Goal: Task Accomplishment & Management: Use online tool/utility

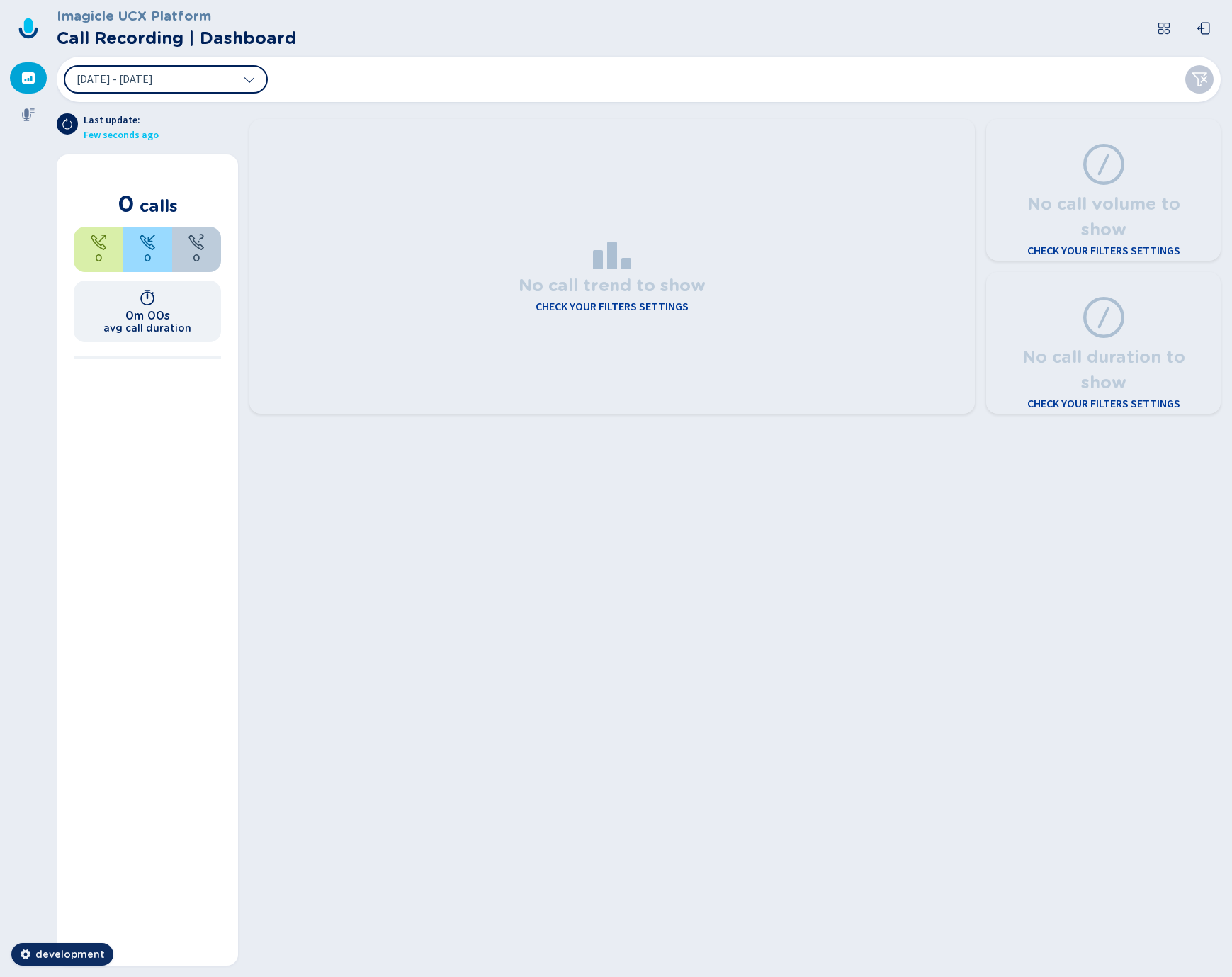
click at [565, 309] on h4 "Check your filters settings" at bounding box center [611, 307] width 153 height 17
click at [246, 83] on icon at bounding box center [249, 79] width 11 height 11
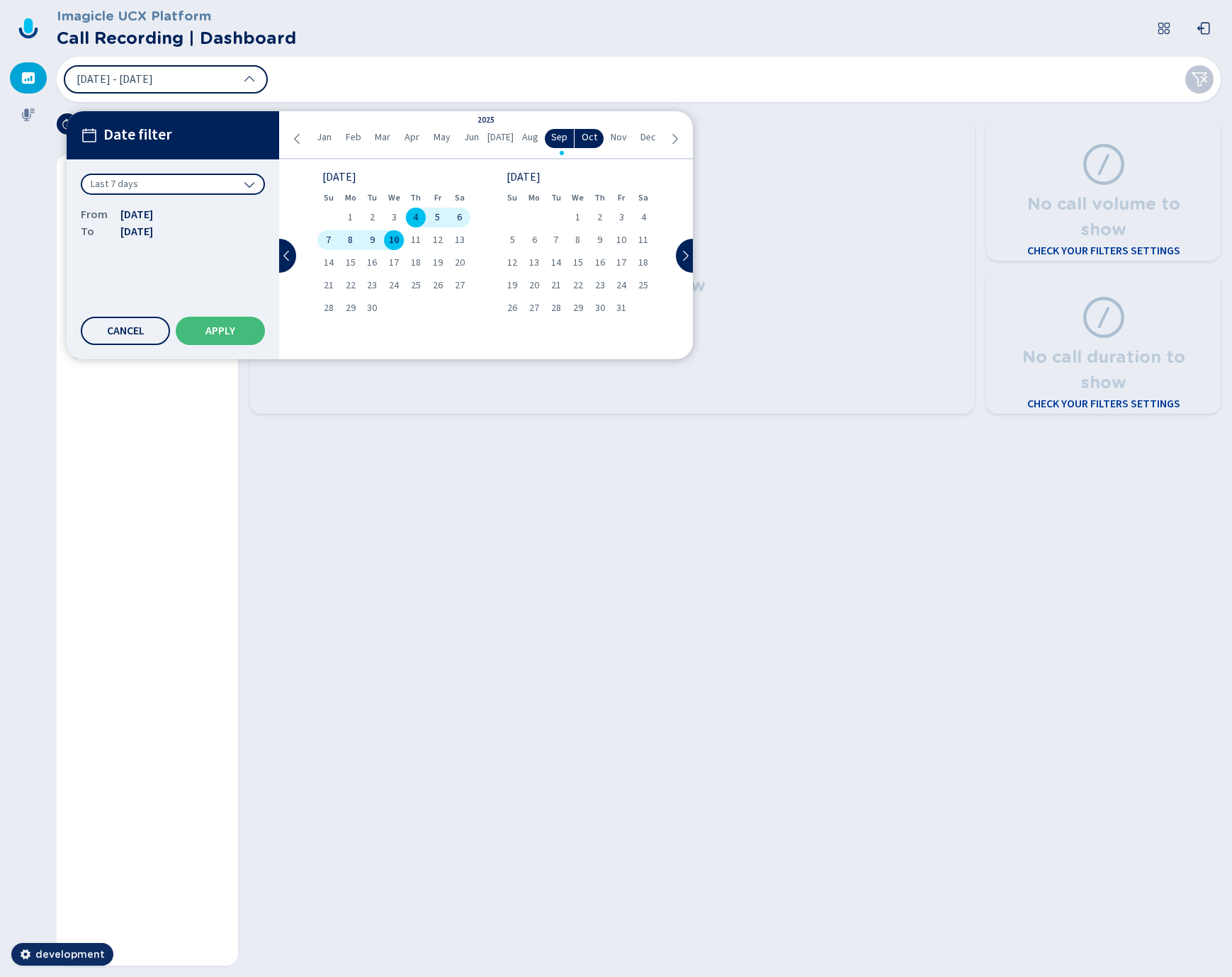
click at [323, 140] on span "Jan" at bounding box center [324, 138] width 15 height 15
click at [394, 216] on span "1" at bounding box center [394, 217] width 5 height 10
click at [559, 133] on span "Sep" at bounding box center [559, 138] width 17 height 15
click at [575, 217] on span "1" at bounding box center [578, 217] width 5 height 10
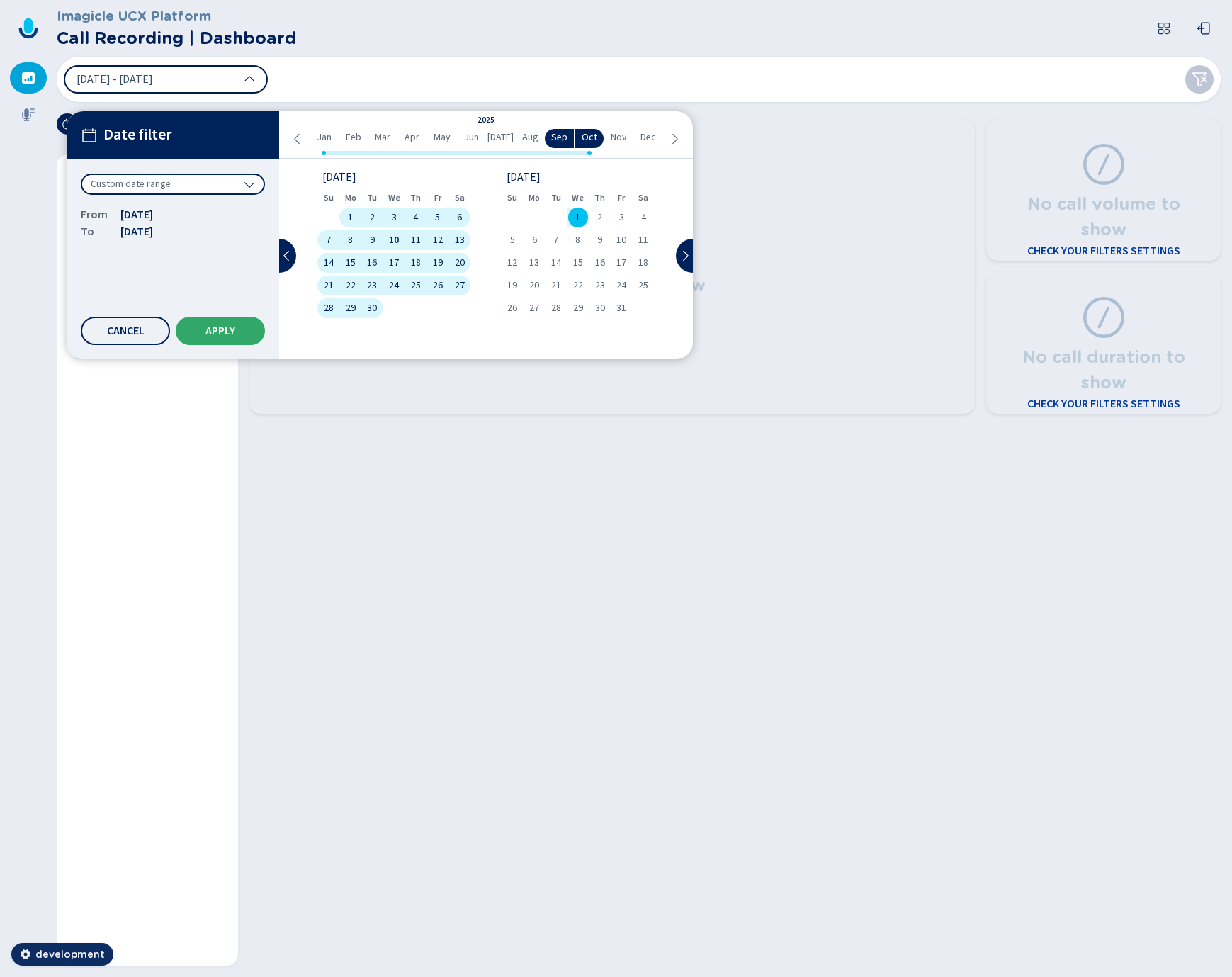
click at [202, 329] on button "Apply" at bounding box center [220, 331] width 89 height 29
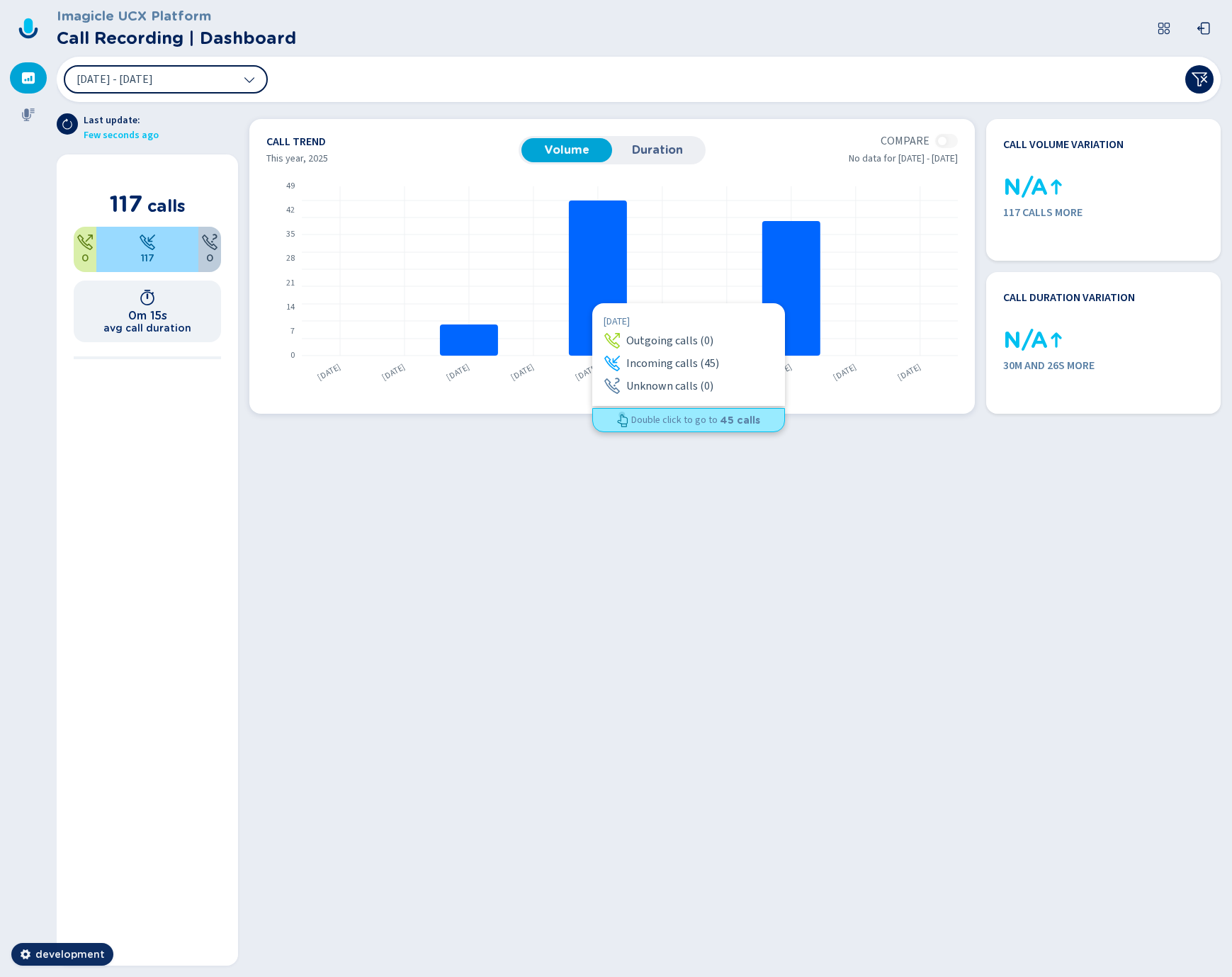
click at [593, 303] on rect at bounding box center [598, 278] width 58 height 155
click at [602, 298] on rect at bounding box center [598, 278] width 58 height 155
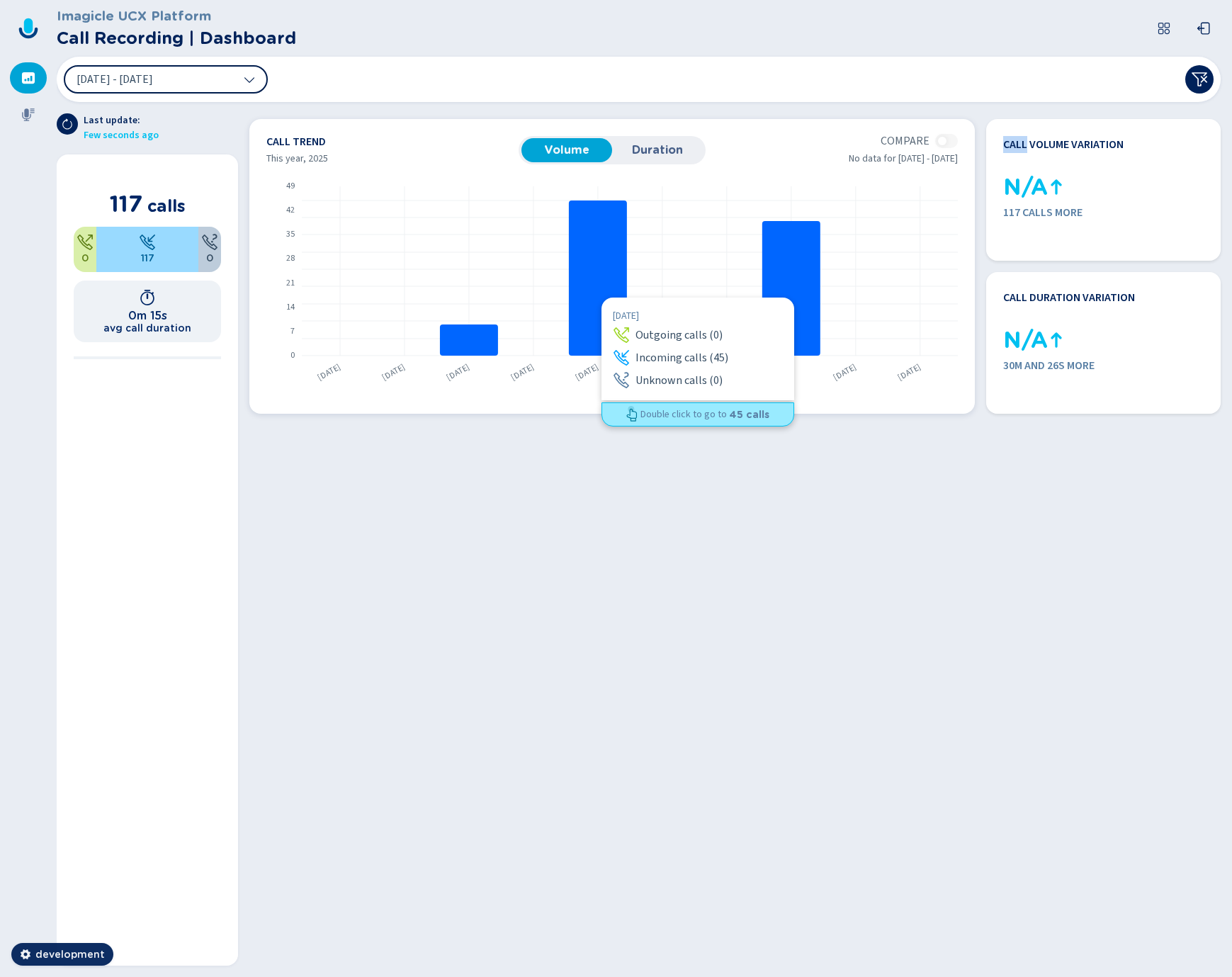
click at [602, 298] on rect at bounding box center [598, 278] width 58 height 155
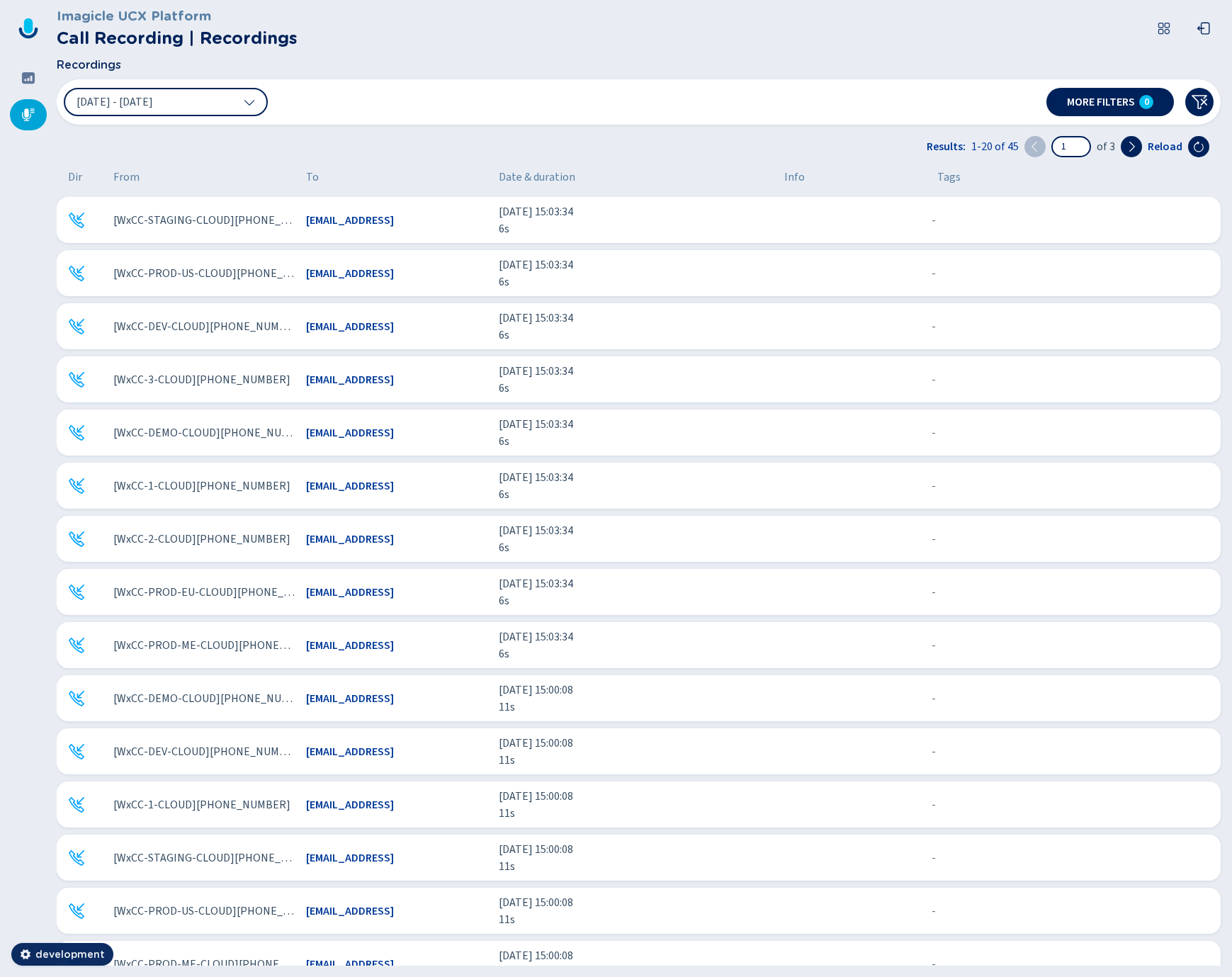
scroll to position [292, 0]
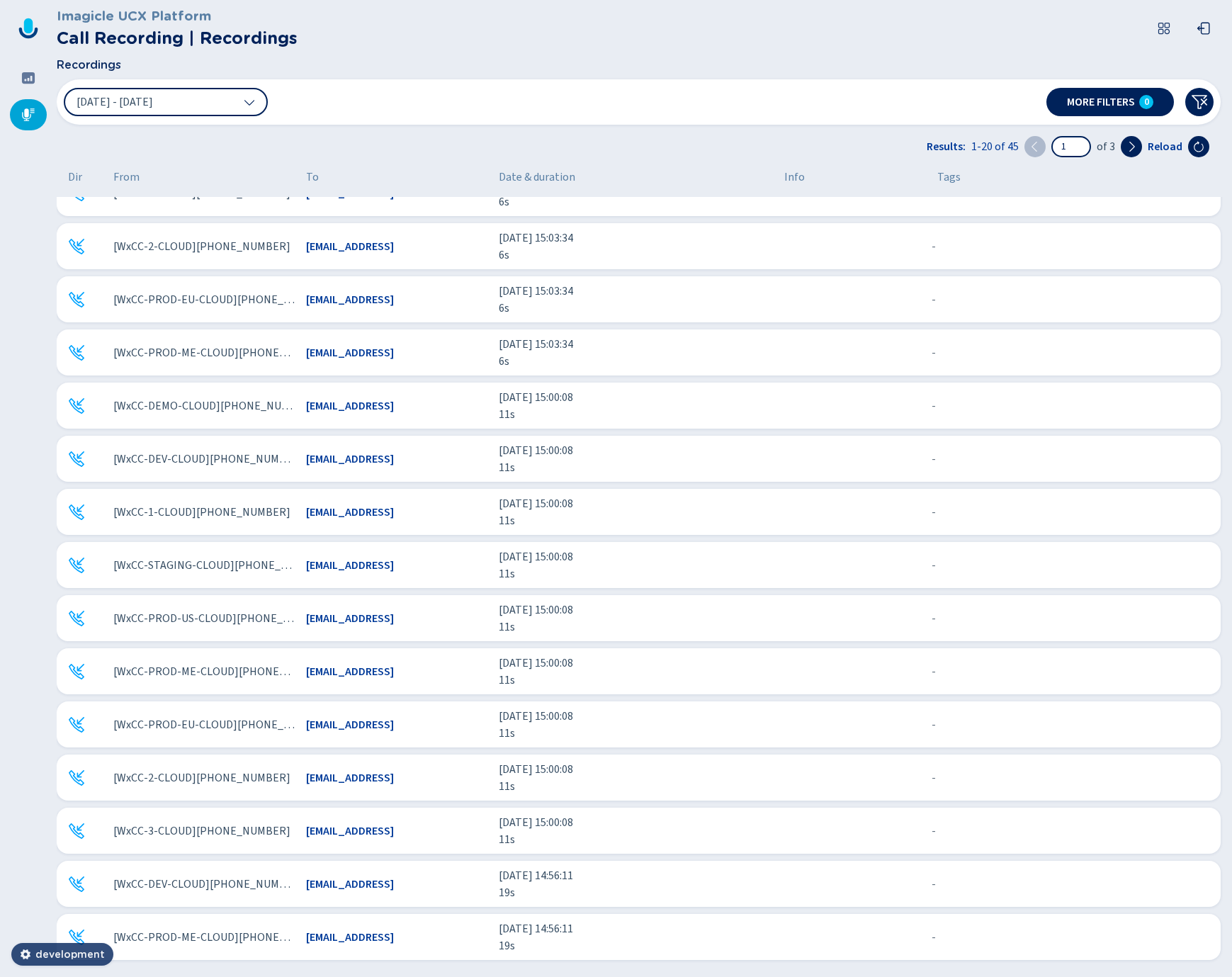
click at [90, 954] on span "development" at bounding box center [70, 954] width 69 height 14
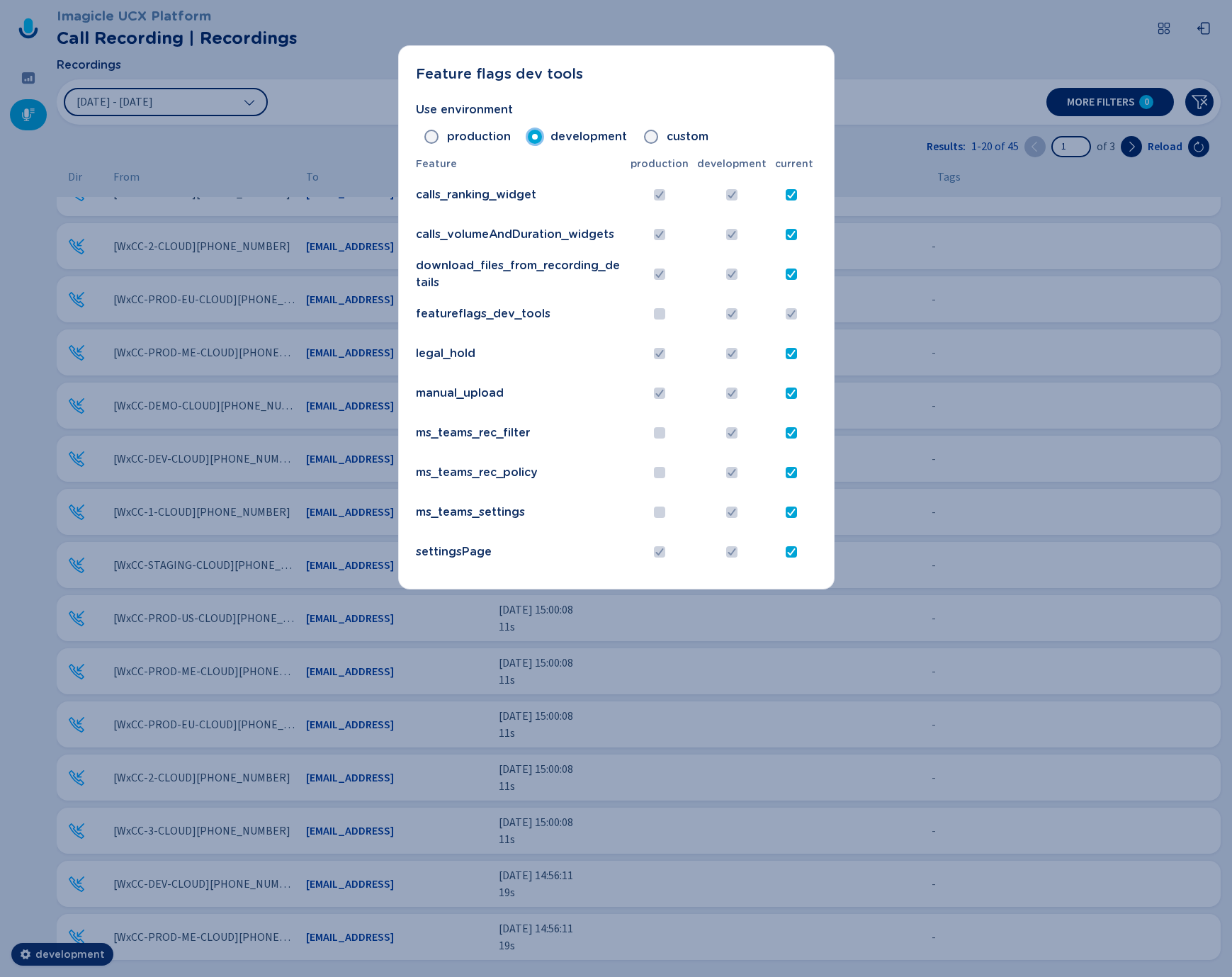
click at [920, 93] on div "Feature flags dev tools Use environment production development custom Feature p…" at bounding box center [616, 488] width 1232 height 977
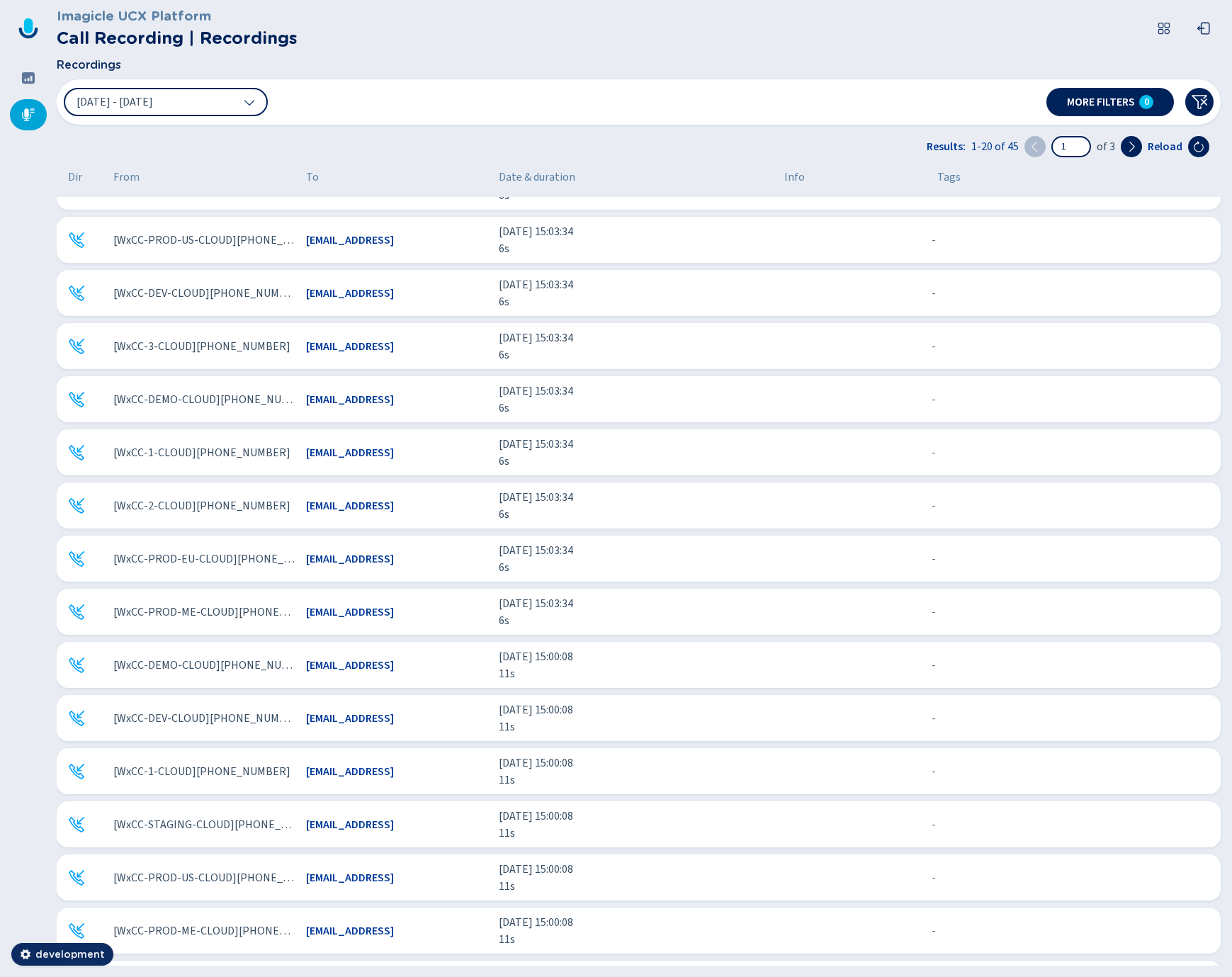
scroll to position [22, 0]
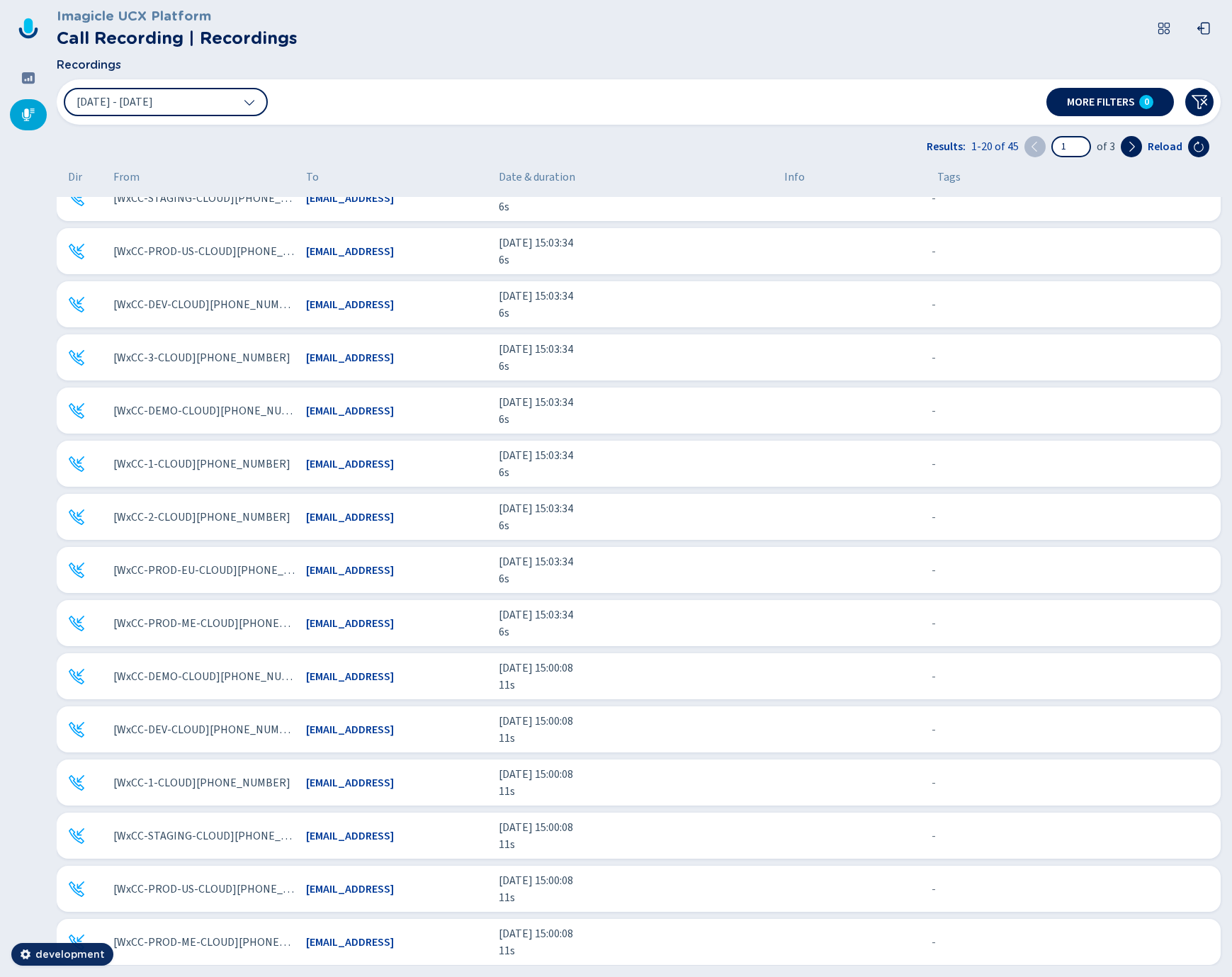
click at [90, 40] on h2 "Call Recording | Recordings" at bounding box center [177, 38] width 241 height 26
click at [64, 63] on span "Recordings" at bounding box center [89, 65] width 65 height 17
click at [31, 29] on icon at bounding box center [28, 26] width 8 height 15
click at [29, 81] on icon at bounding box center [28, 78] width 13 height 11
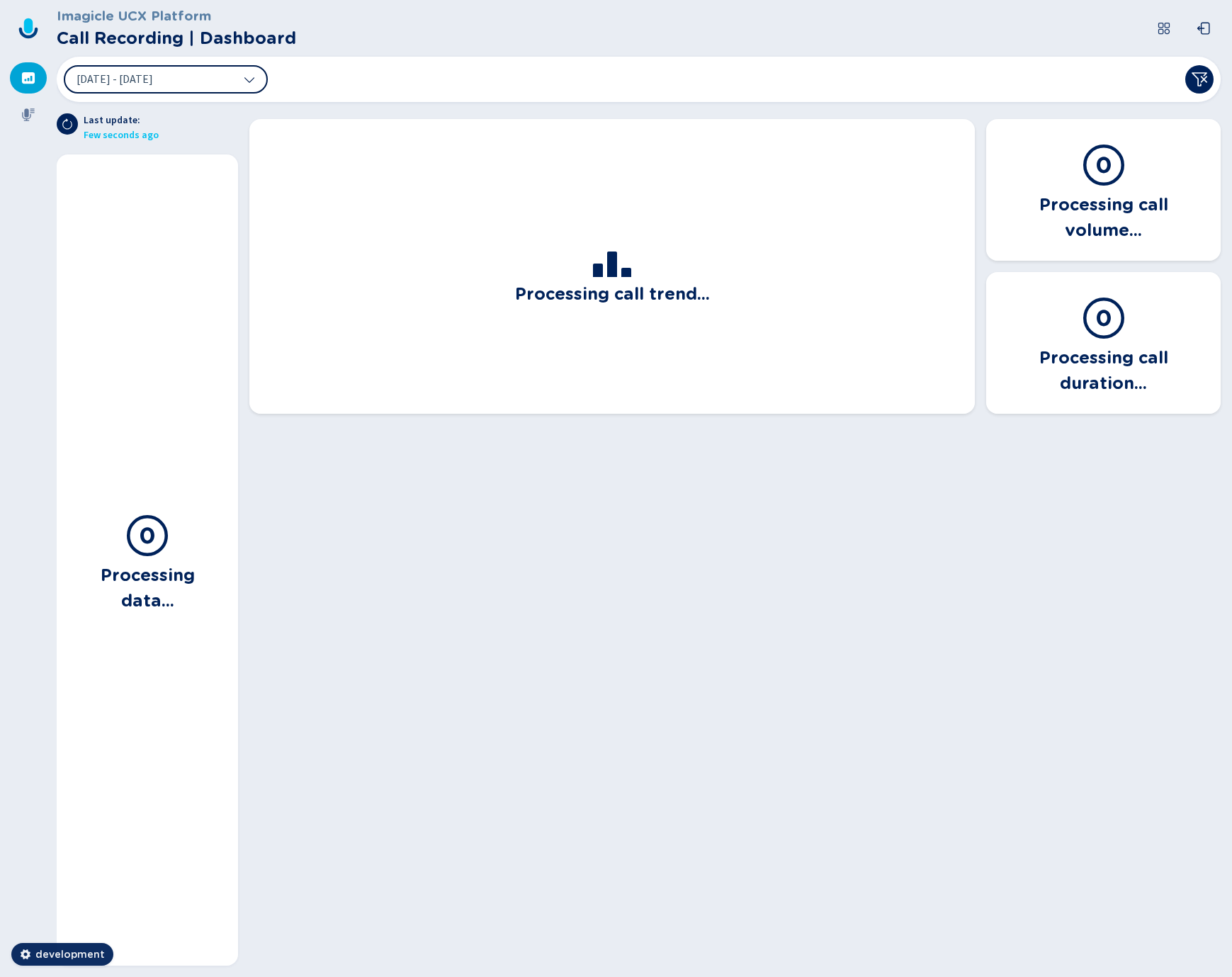
click at [230, 78] on button "[DATE] - [DATE]" at bounding box center [166, 79] width 204 height 29
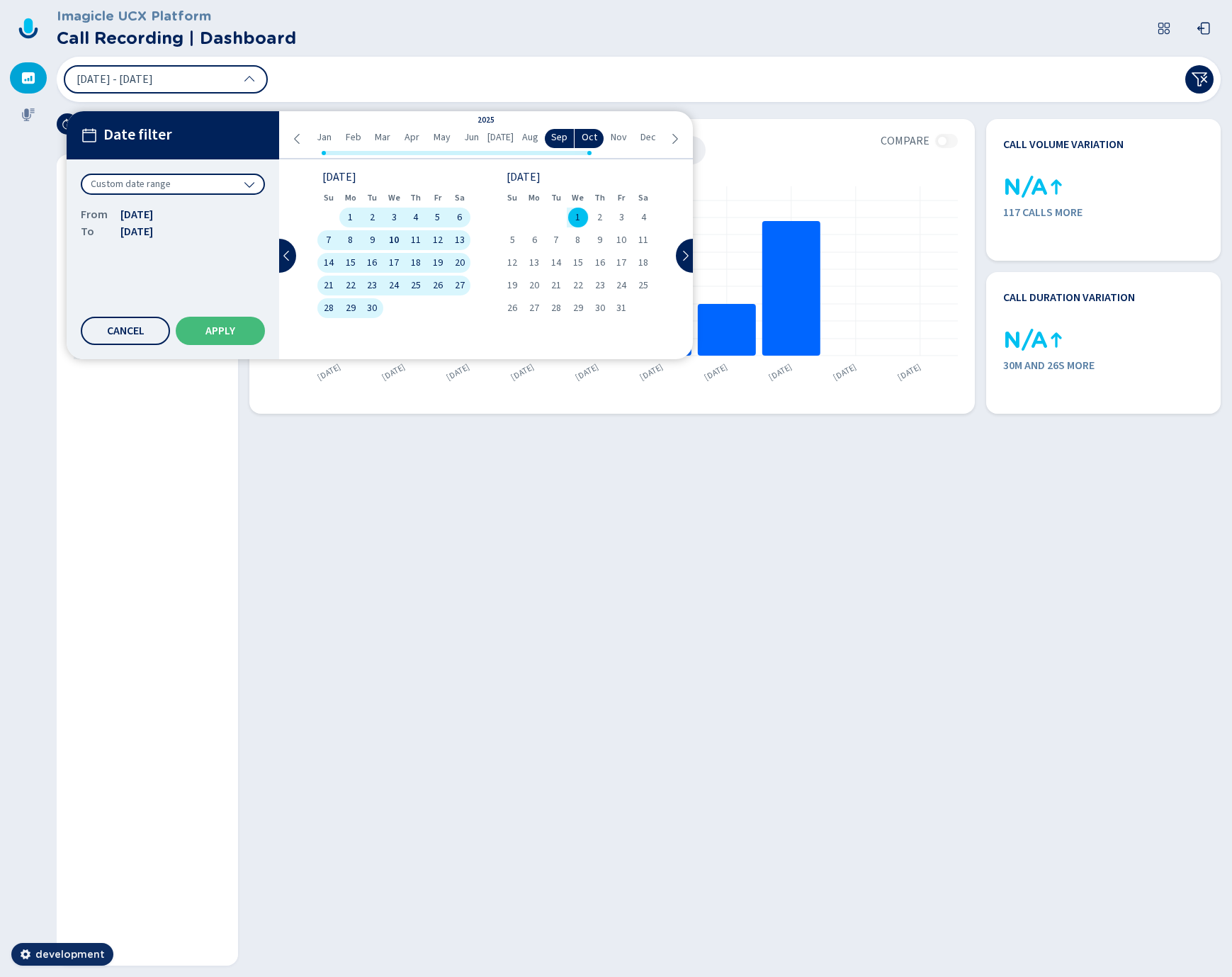
click at [393, 237] on span "10" at bounding box center [394, 240] width 10 height 10
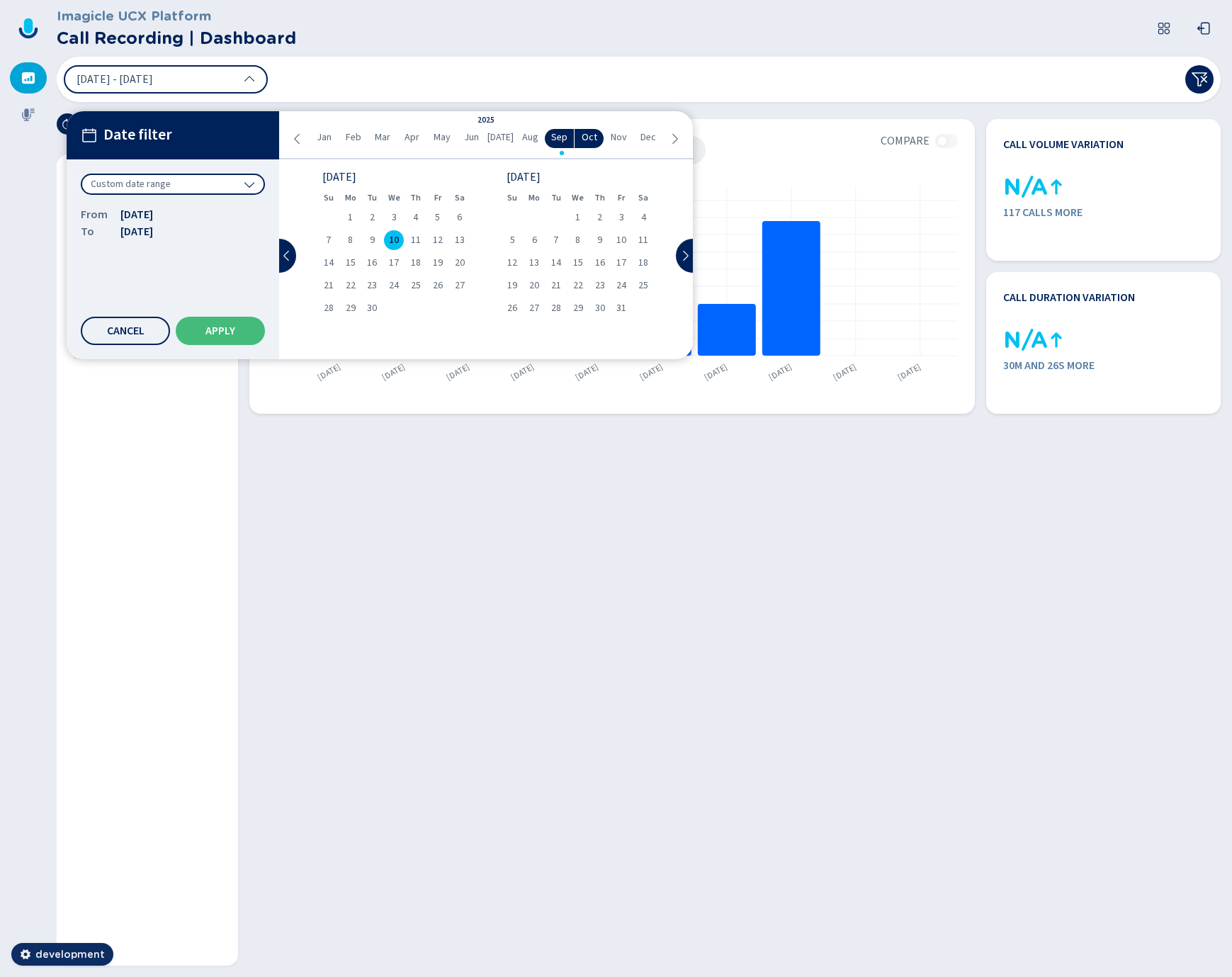
drag, startPoint x: 238, startPoint y: 319, endPoint x: 248, endPoint y: 320, distance: 10.0
click at [238, 319] on button "Apply" at bounding box center [220, 331] width 89 height 29
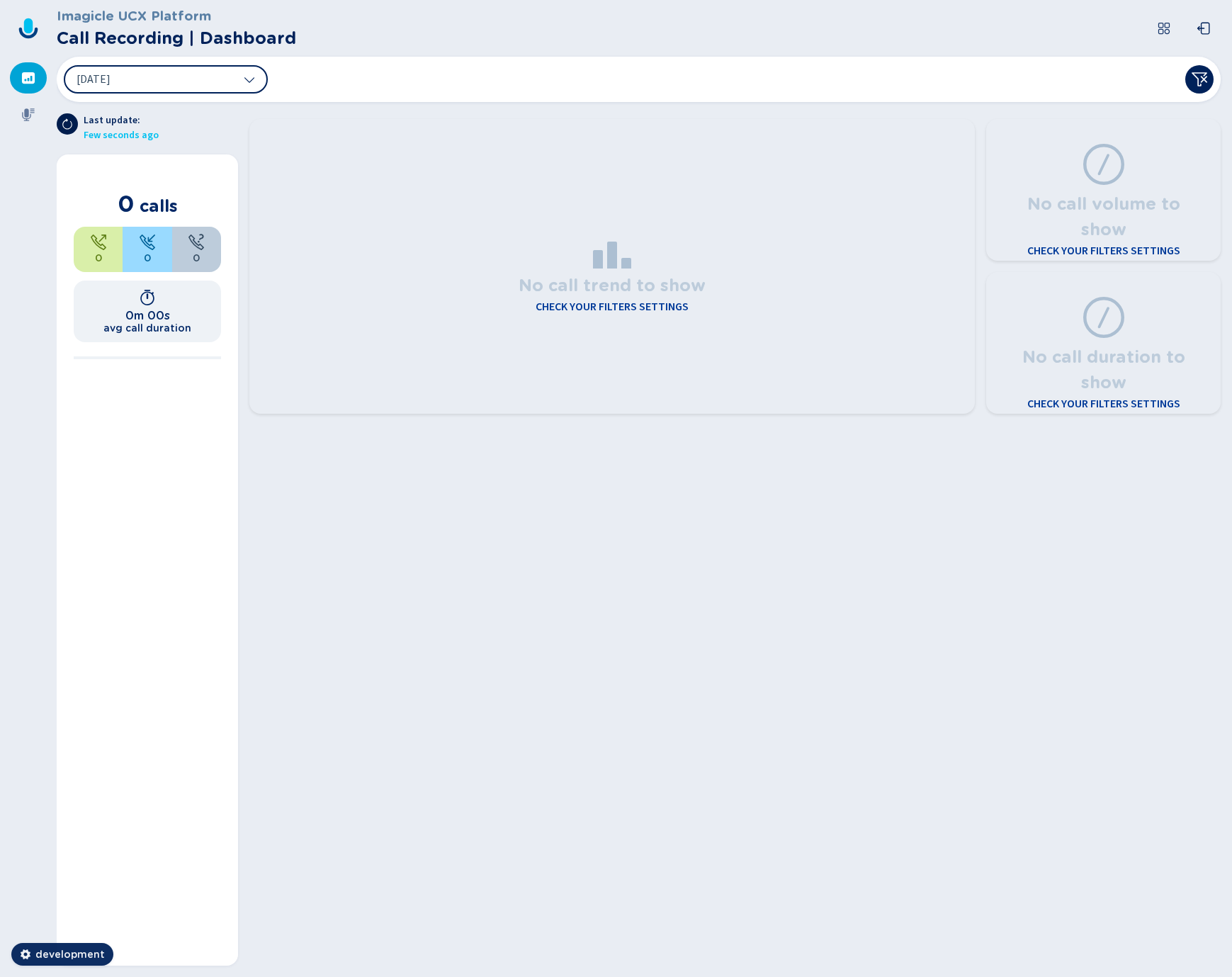
click at [66, 130] on button at bounding box center [67, 124] width 21 height 21
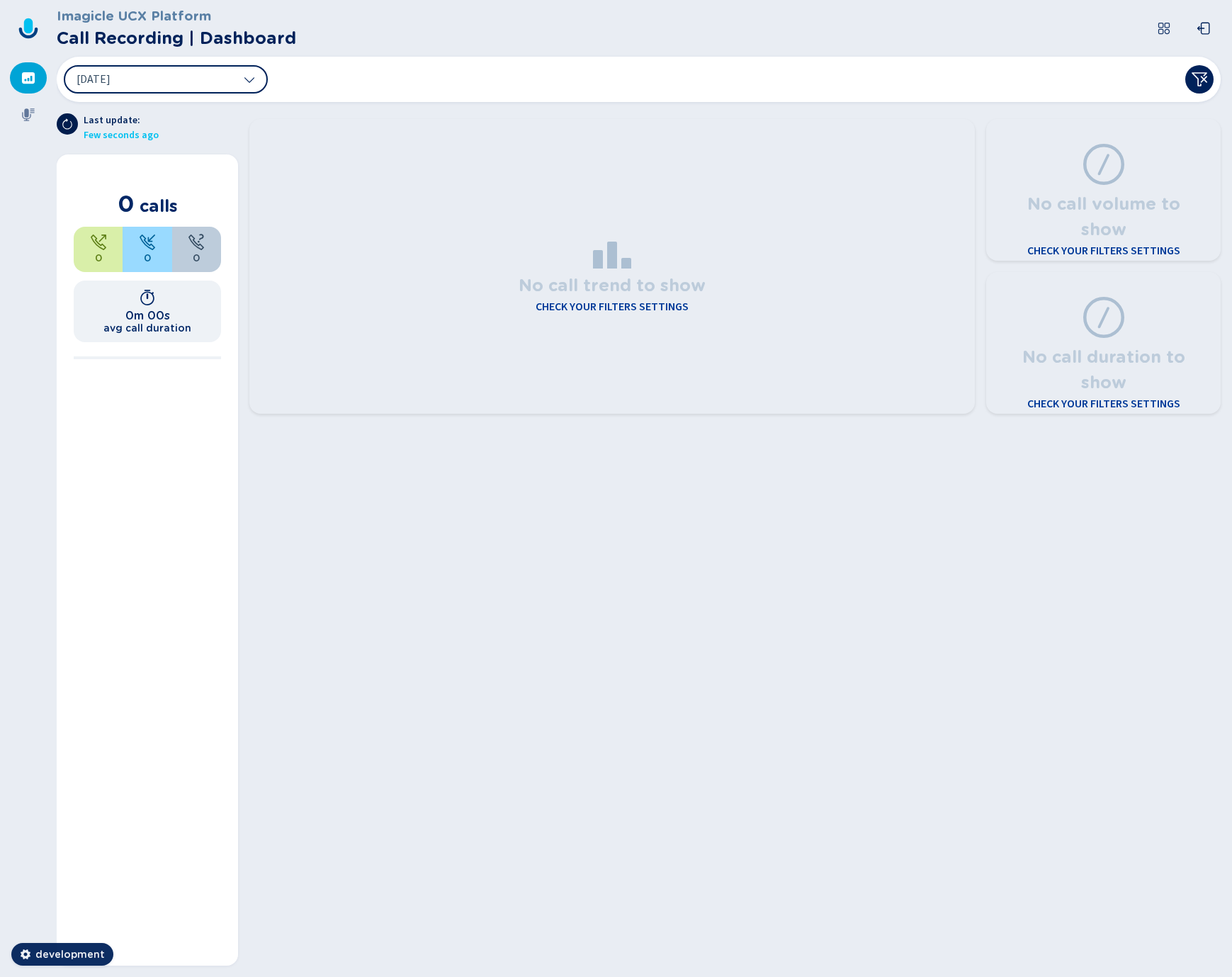
click at [66, 130] on button at bounding box center [67, 124] width 21 height 21
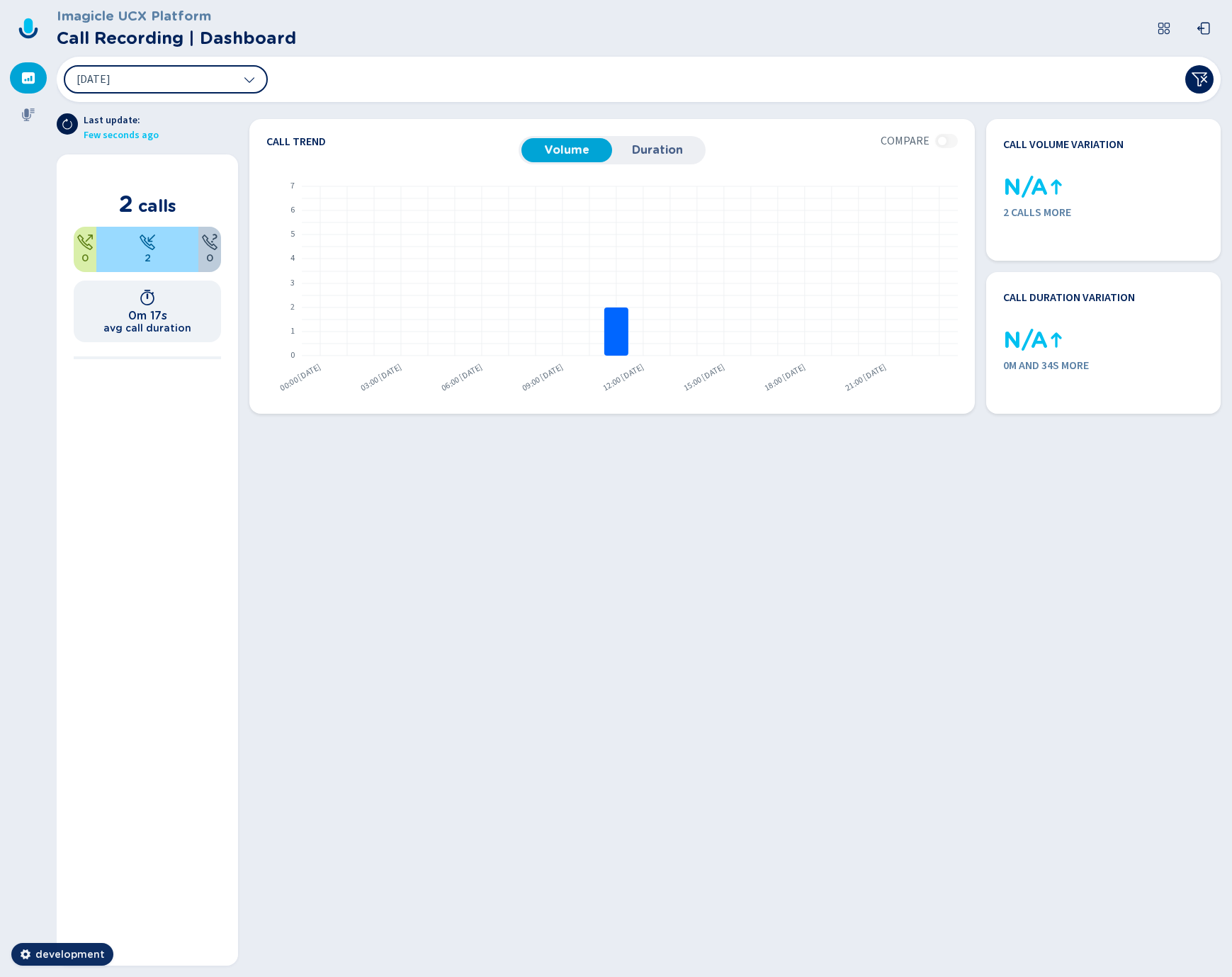
click at [66, 130] on button at bounding box center [67, 124] width 21 height 21
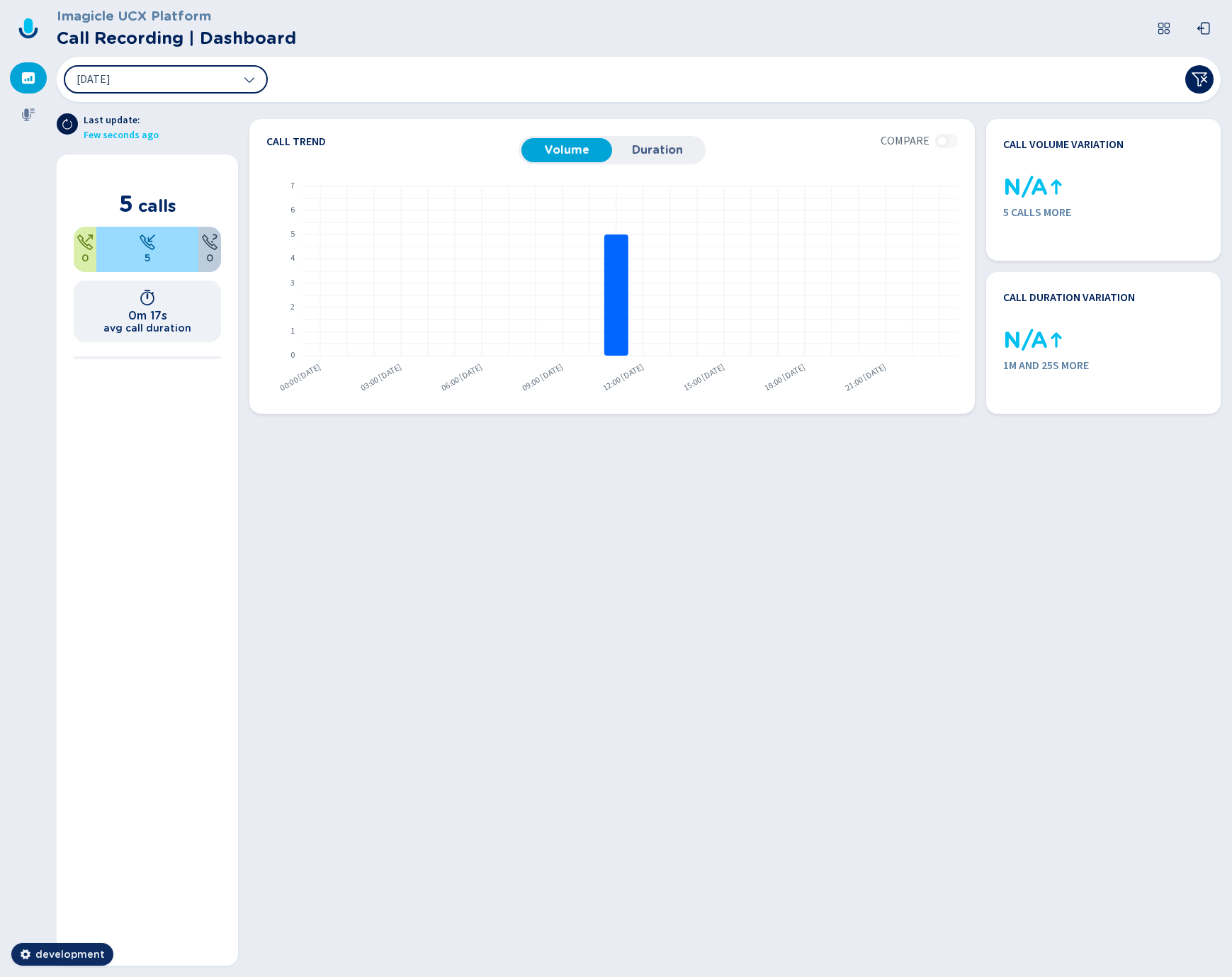
click at [66, 130] on button at bounding box center [67, 124] width 21 height 21
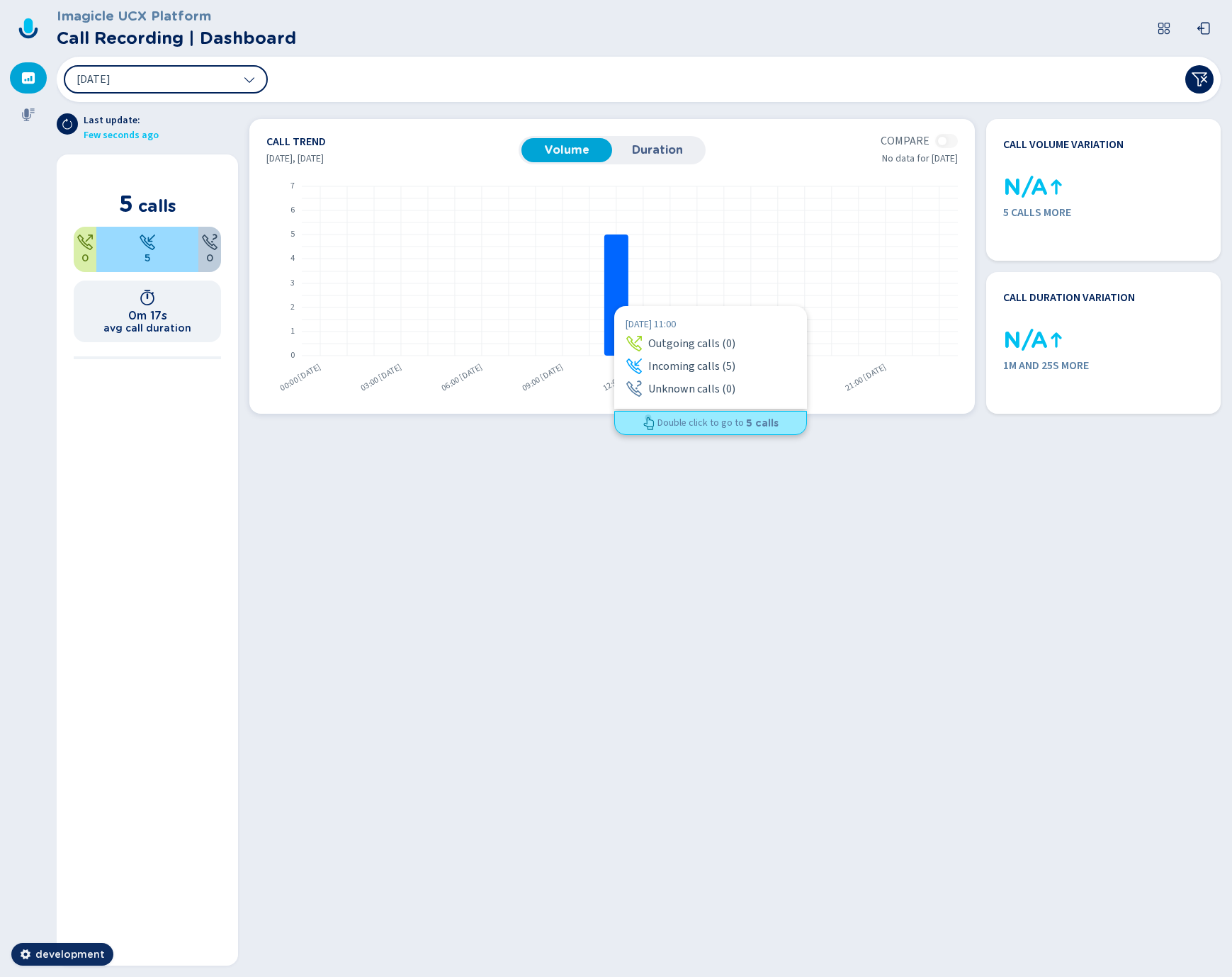
click at [614, 306] on rect at bounding box center [617, 295] width 24 height 121
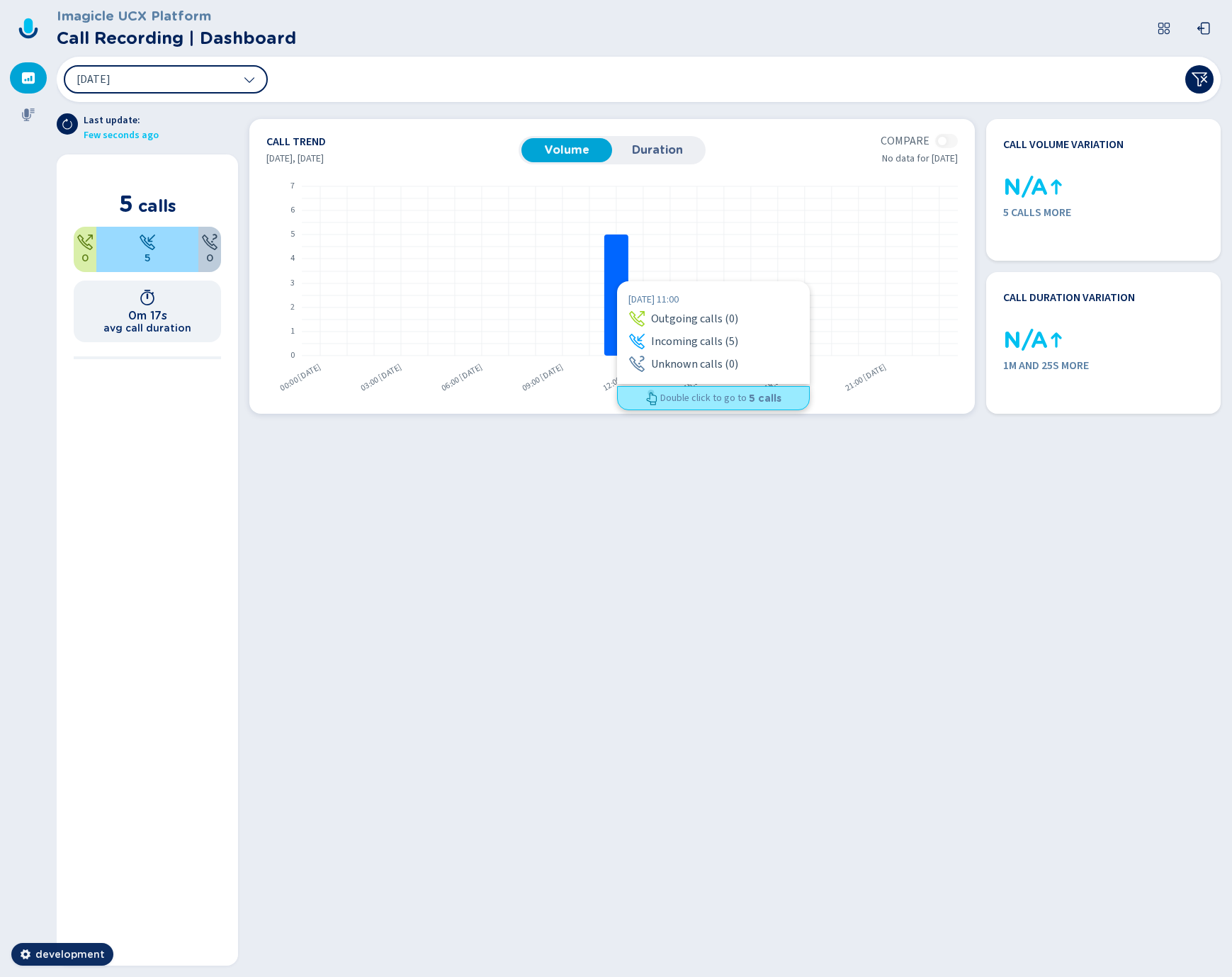
click at [617, 281] on rect at bounding box center [617, 295] width 24 height 121
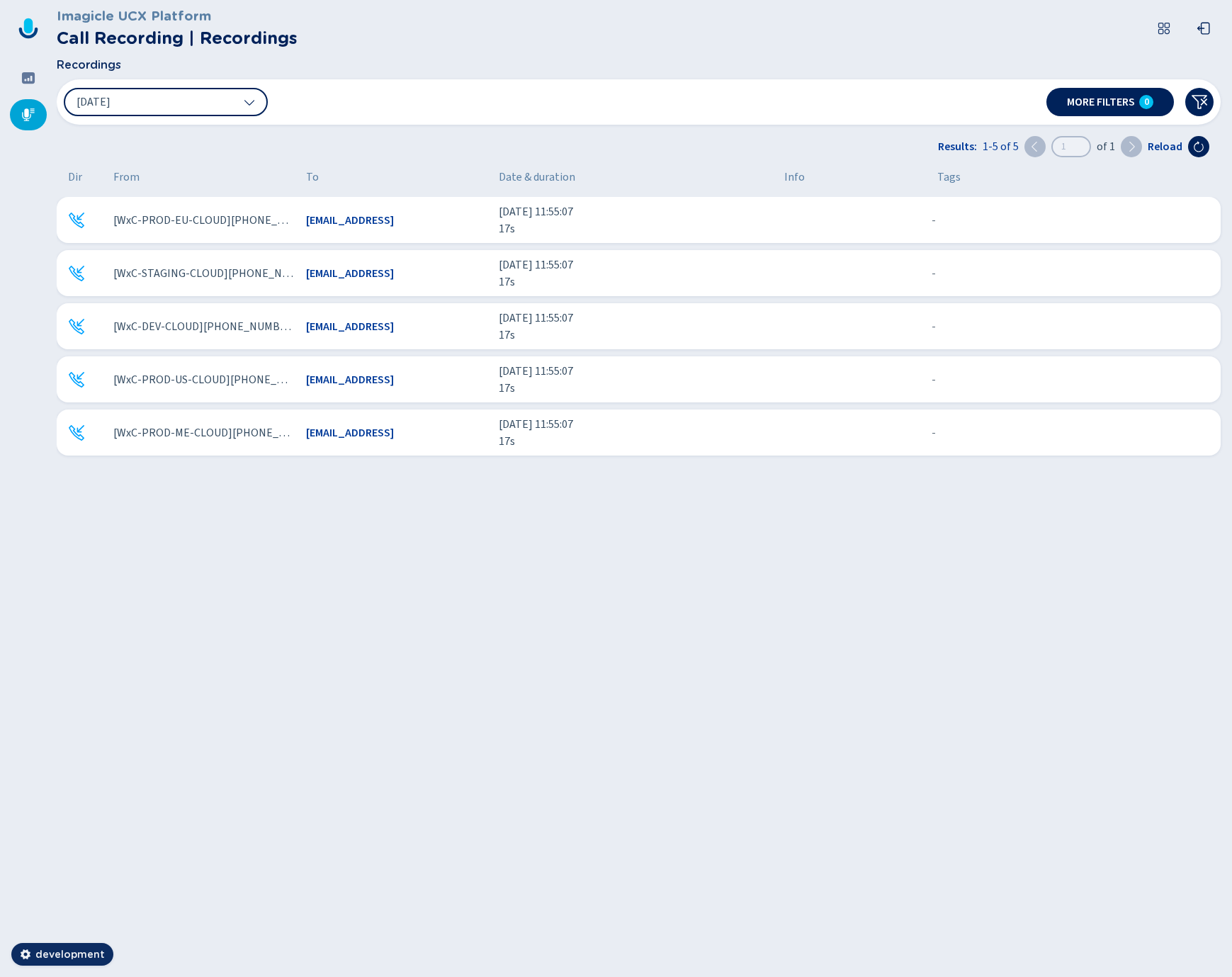
click at [271, 216] on span "[WxC-PROD-EU-CLOUD][PHONE_NUMBER]" at bounding box center [204, 220] width 182 height 17
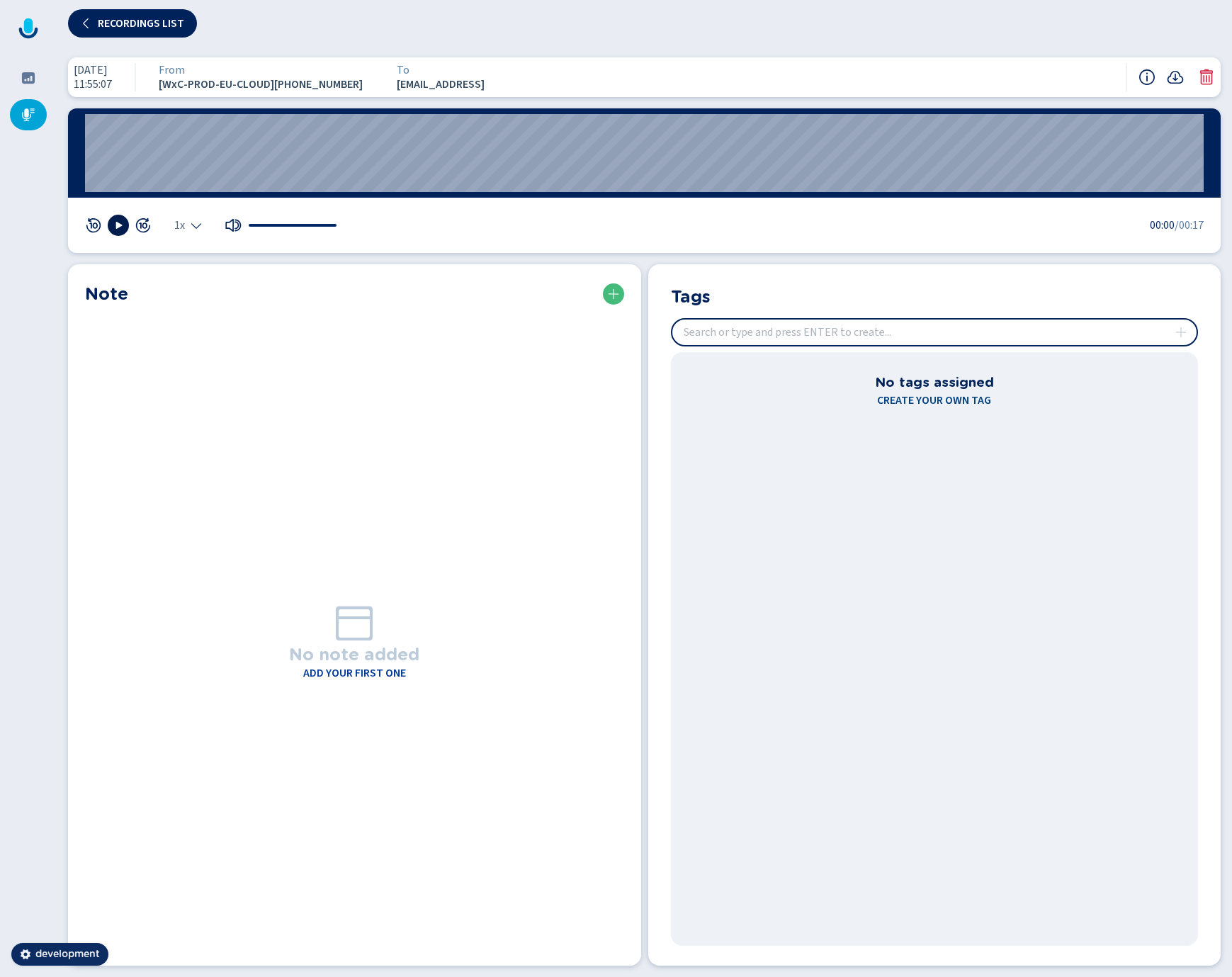
click at [120, 231] on button at bounding box center [118, 225] width 21 height 21
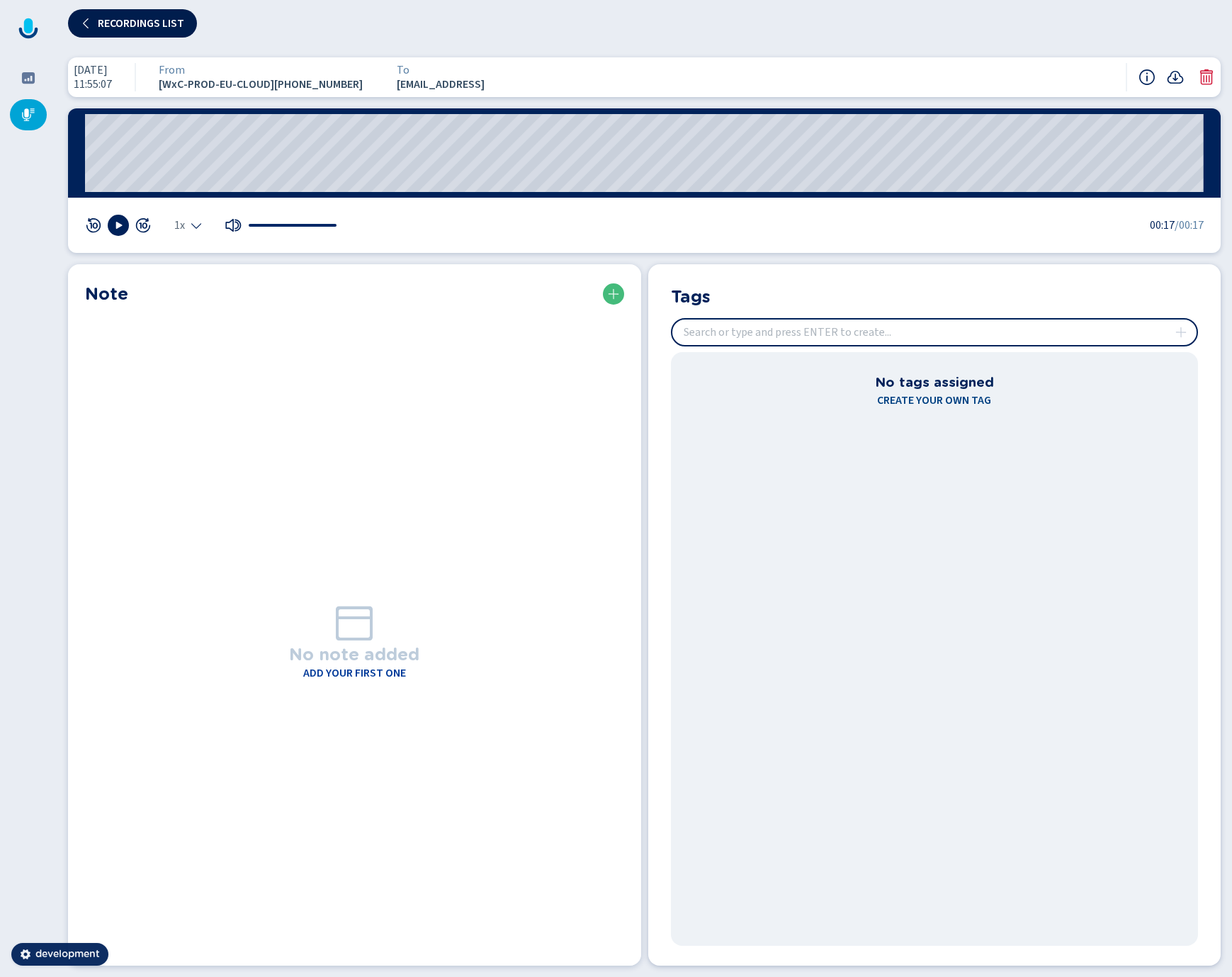
click at [87, 22] on icon at bounding box center [86, 23] width 11 height 11
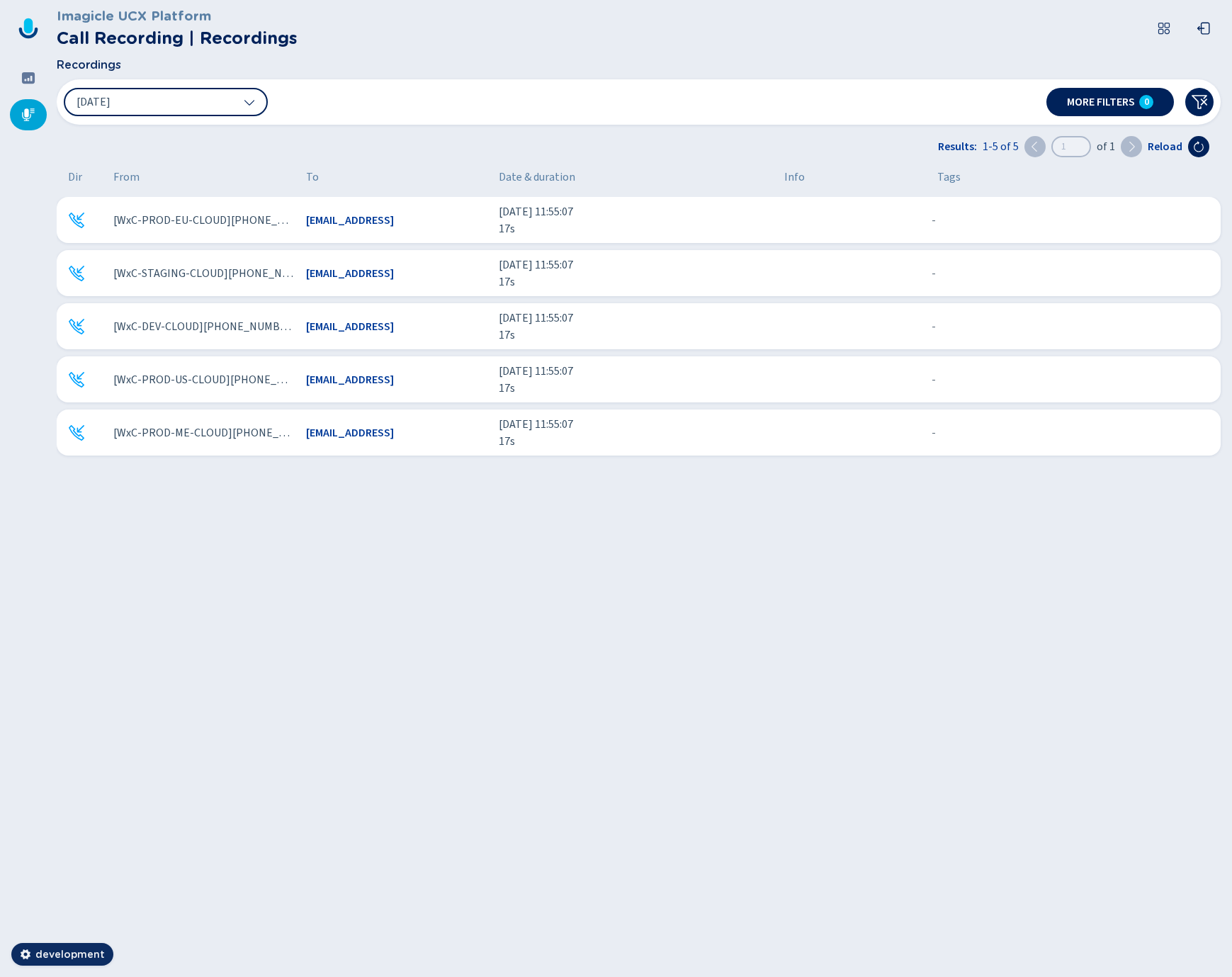
click at [292, 572] on div "Imagicle UCX Platform Call Recording | Recordings Recordings [DATE] More filter…" at bounding box center [644, 488] width 1175 height 977
